Goal: Information Seeking & Learning: Learn about a topic

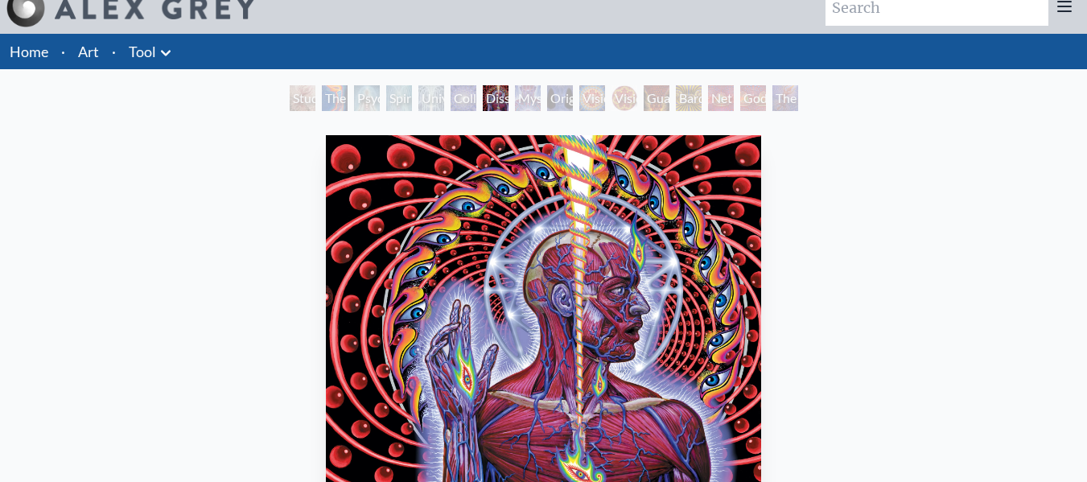
scroll to position [17, 0]
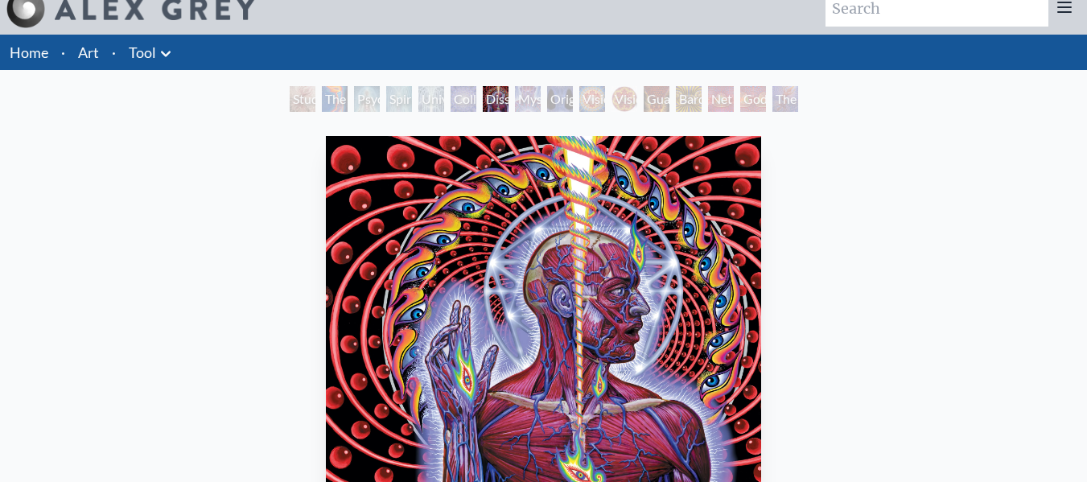
click at [789, 105] on div "The Great Turn" at bounding box center [785, 99] width 26 height 26
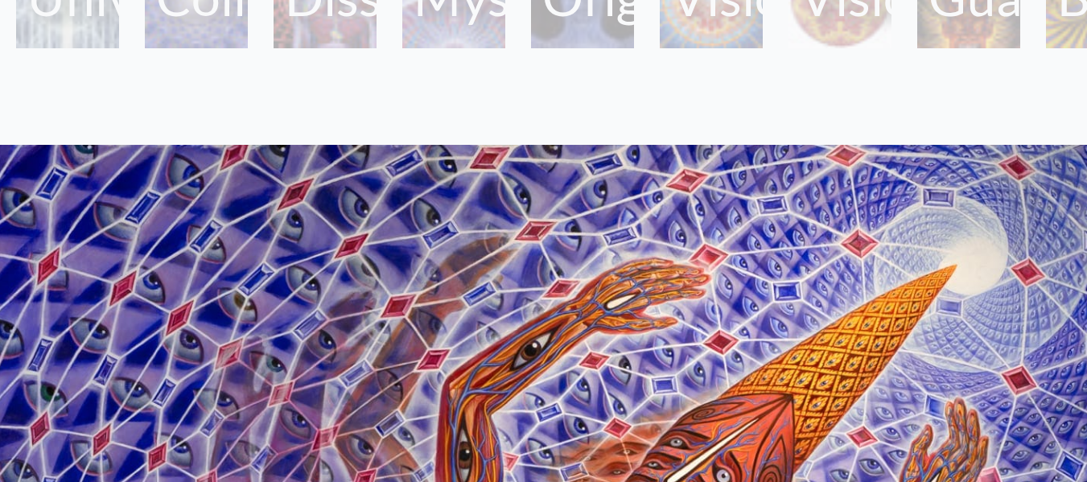
scroll to position [113, 0]
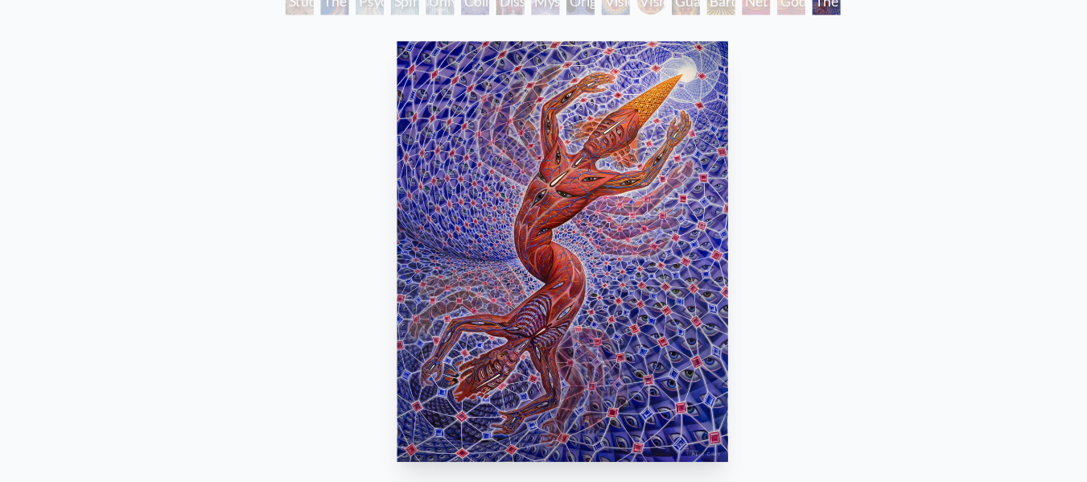
click at [746, 11] on div "Godself" at bounding box center [753, 3] width 26 height 26
